Goal: Task Accomplishment & Management: Complete application form

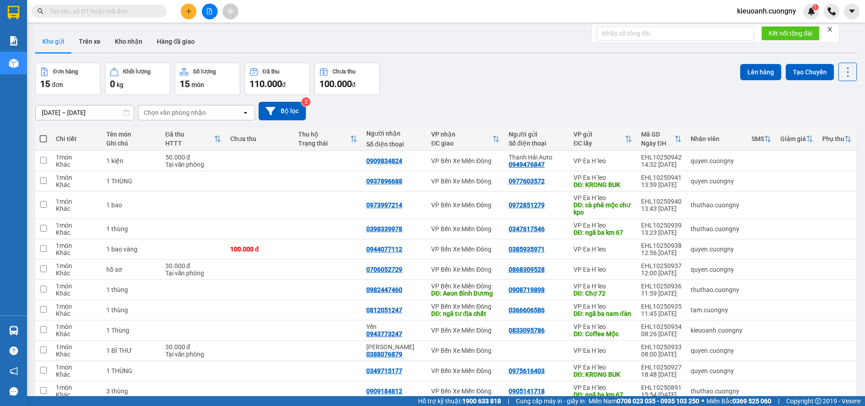
click at [91, 14] on input "text" at bounding box center [103, 11] width 106 height 10
paste input "0372130058"
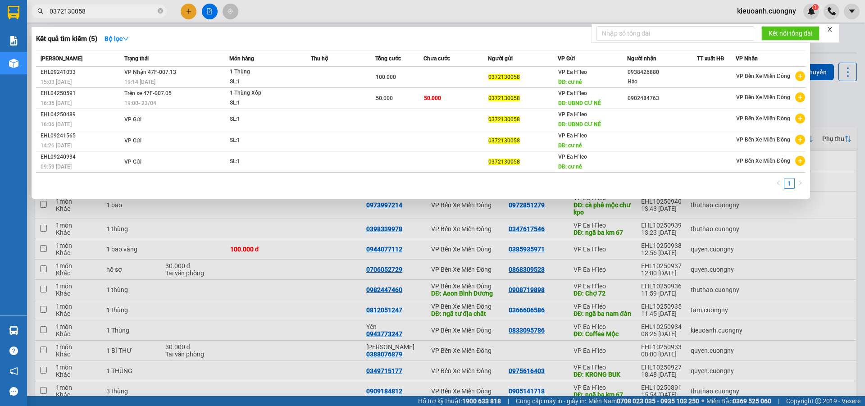
type input "0372130058"
click at [187, 6] on div at bounding box center [432, 203] width 865 height 406
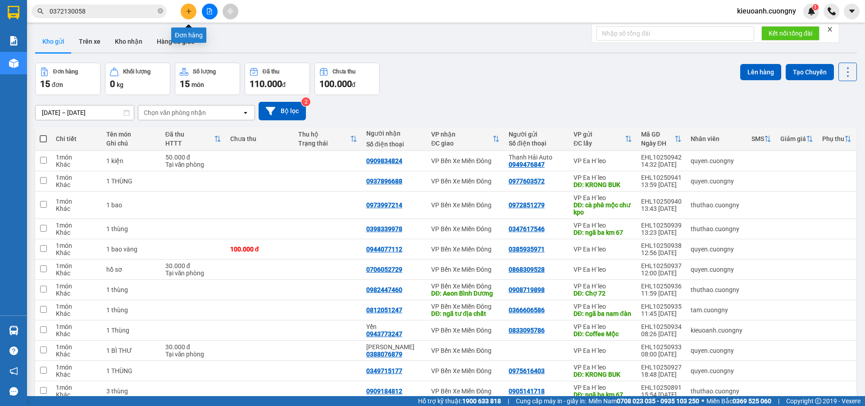
click at [186, 11] on icon "plus" at bounding box center [189, 11] width 6 height 6
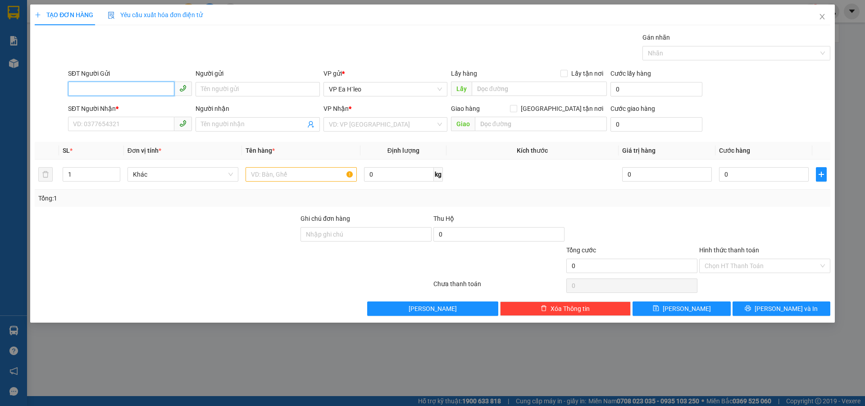
paste input "0372130058"
type input "0372130058"
click at [123, 109] on div "0372130058" at bounding box center [129, 107] width 113 height 10
type input "UBND CƯ NÉ"
type input "0902484763"
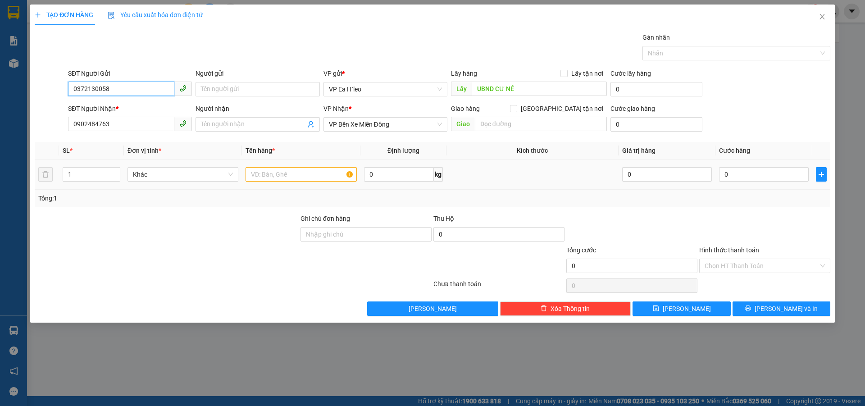
type input "0372130058"
click at [321, 173] on input "text" at bounding box center [301, 174] width 111 height 14
type input "1 Thùng"
click at [765, 216] on div at bounding box center [765, 230] width 133 height 32
click at [674, 218] on div at bounding box center [632, 230] width 133 height 32
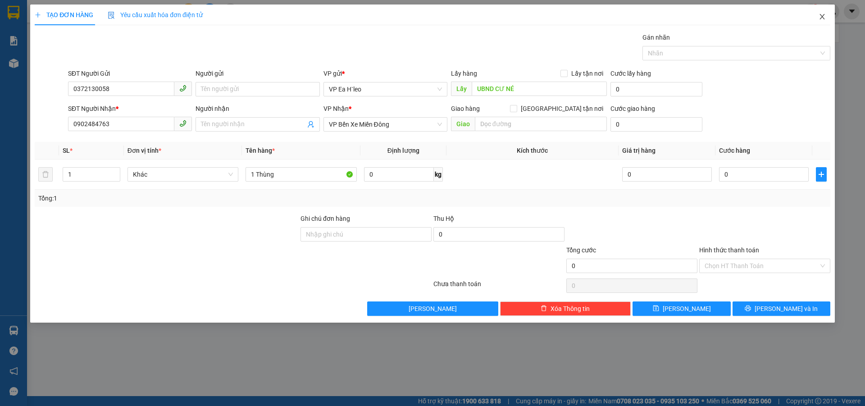
click at [822, 17] on icon "close" at bounding box center [822, 16] width 7 height 7
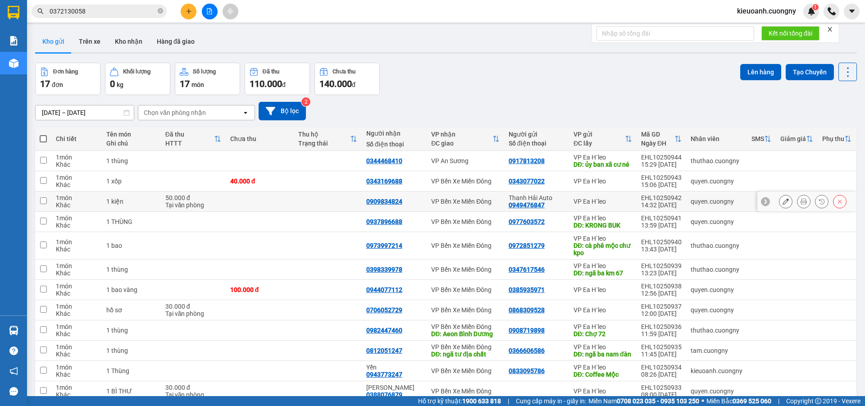
click at [769, 210] on tr "1 món Khác 1 kiện 50.000 đ Tại văn phòng 0909834824 VP [GEOGRAPHIC_DATA] Auto 0…" at bounding box center [446, 202] width 822 height 20
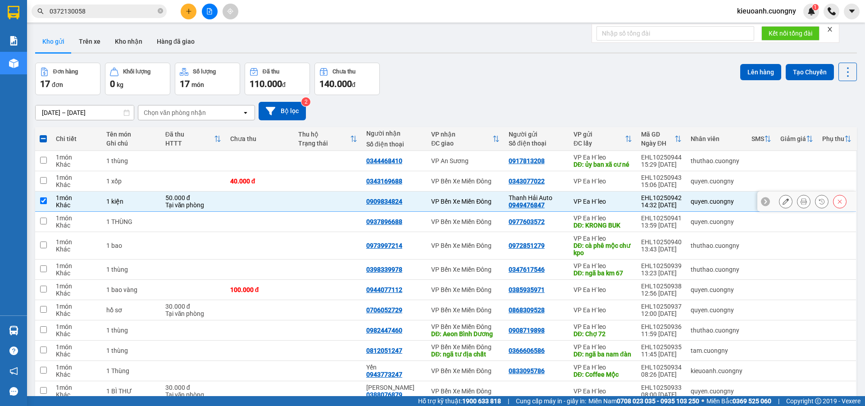
click at [767, 201] on div at bounding box center [807, 202] width 99 height 20
click at [622, 205] on div "VP Ea H`leo" at bounding box center [603, 201] width 59 height 7
checkbox input "false"
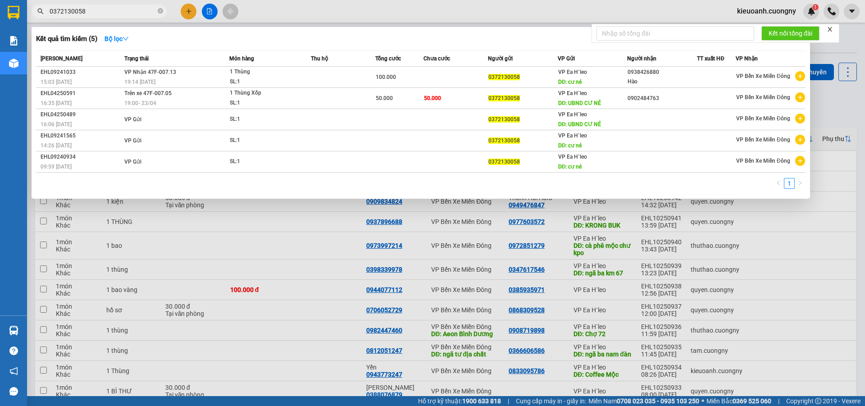
click at [111, 10] on input "0372130058" at bounding box center [103, 11] width 106 height 10
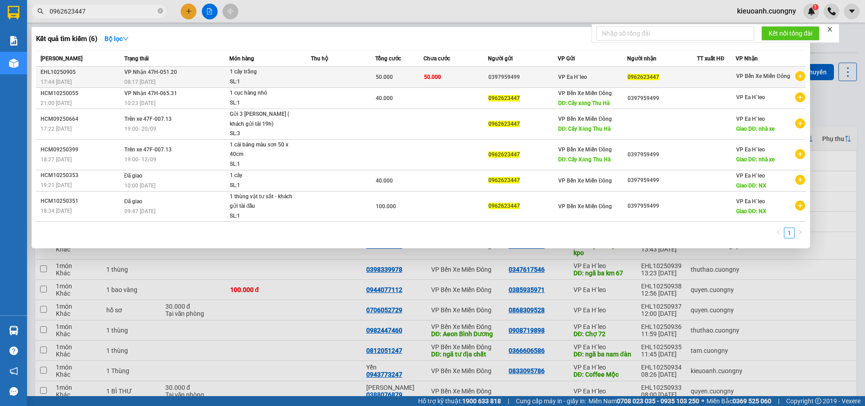
type input "0962623447"
click at [585, 78] on span "VP Ea H`leo" at bounding box center [572, 77] width 29 height 6
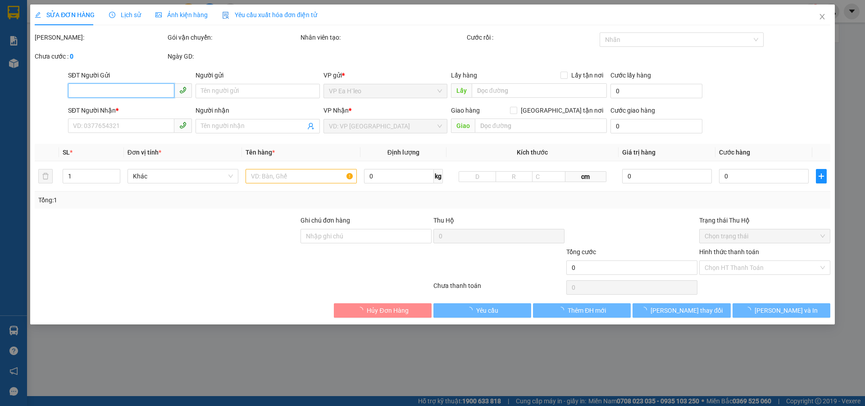
type input "0397959499"
type input "0962623447"
type input "50.000"
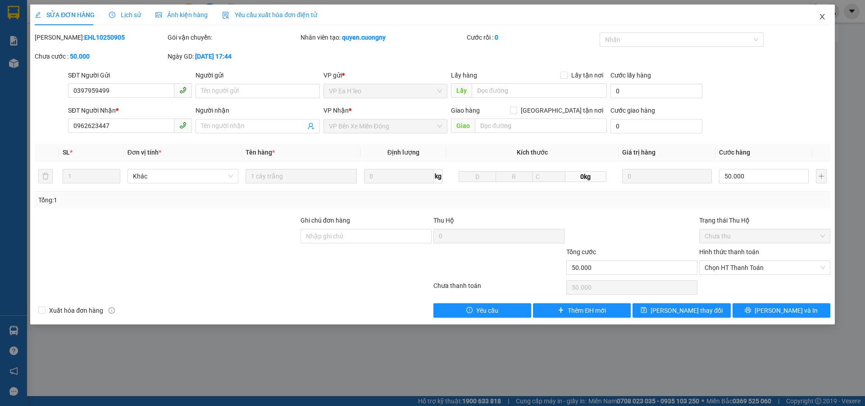
click at [823, 14] on icon "close" at bounding box center [822, 16] width 7 height 7
